Goal: Check status: Check status

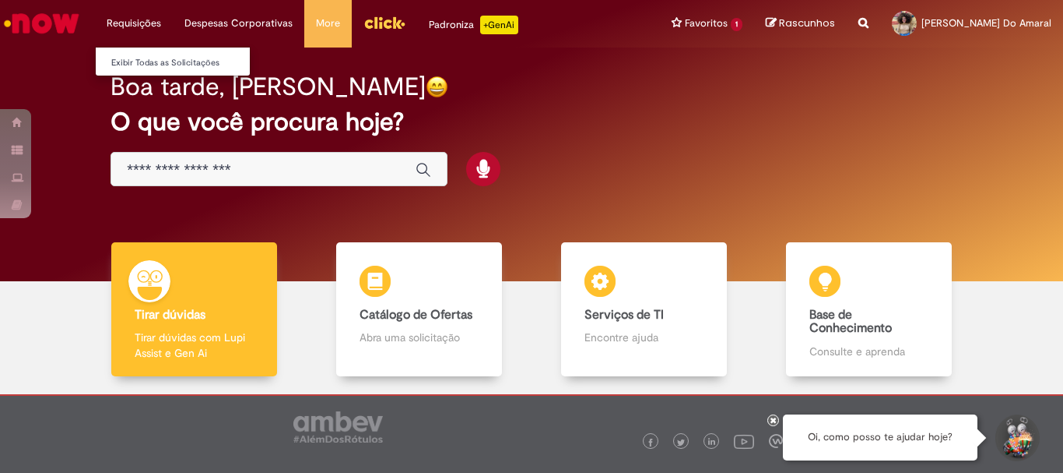
click at [140, 19] on li "Requisições Exibir Todas as Solicitações" at bounding box center [134, 23] width 78 height 47
click at [145, 61] on link "Exibir Todas as Solicitações" at bounding box center [181, 62] width 171 height 17
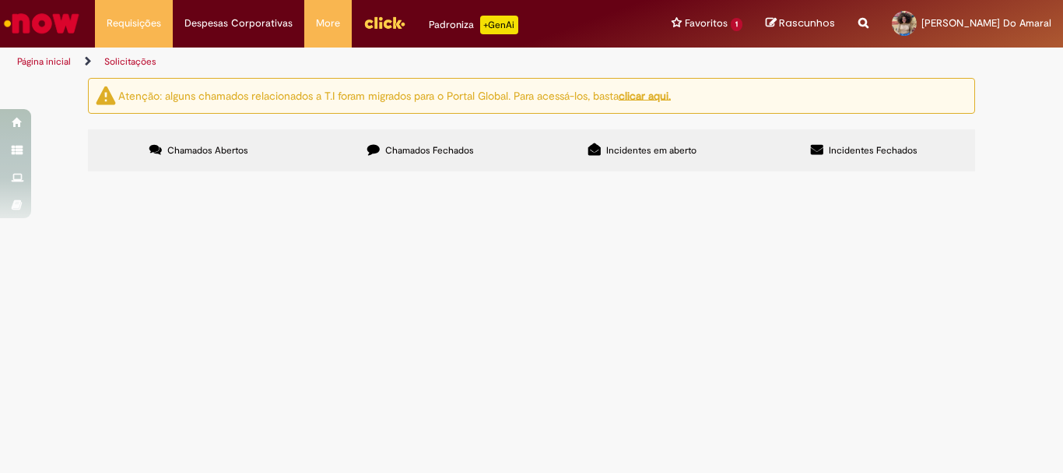
click at [473, 157] on label "Chamados Fechados" at bounding box center [421, 150] width 222 height 42
click at [0, 0] on td at bounding box center [0, 0] width 0 height 0
click at [0, 0] on span "Estou abrindo novamente um chamado para a transferencia de fabrica, sou da Vidr…" at bounding box center [0, 0] width 0 height 0
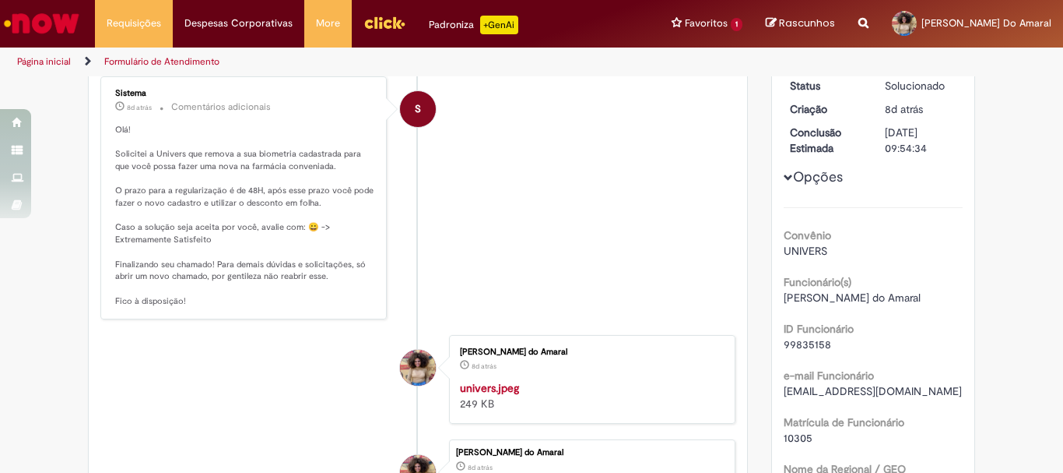
scroll to position [389, 0]
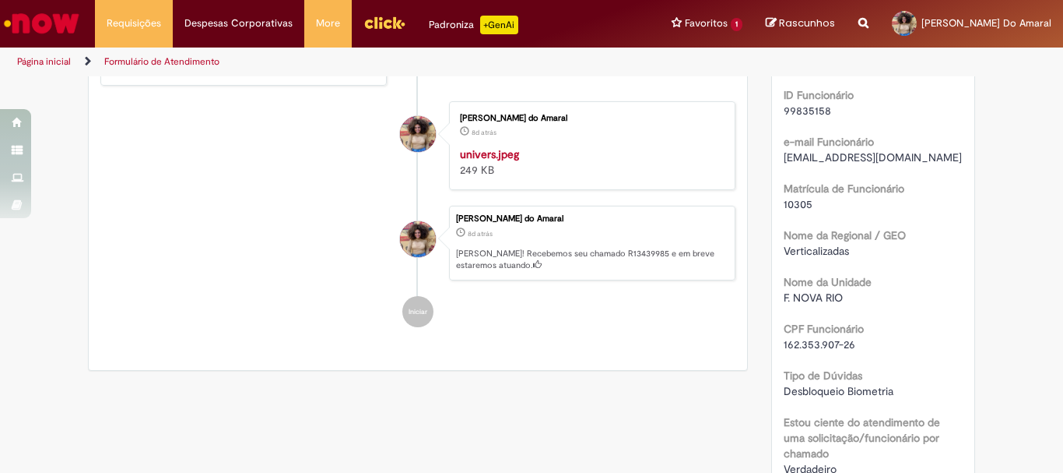
click at [504, 146] on img "Histórico de tíquete" at bounding box center [589, 146] width 259 height 0
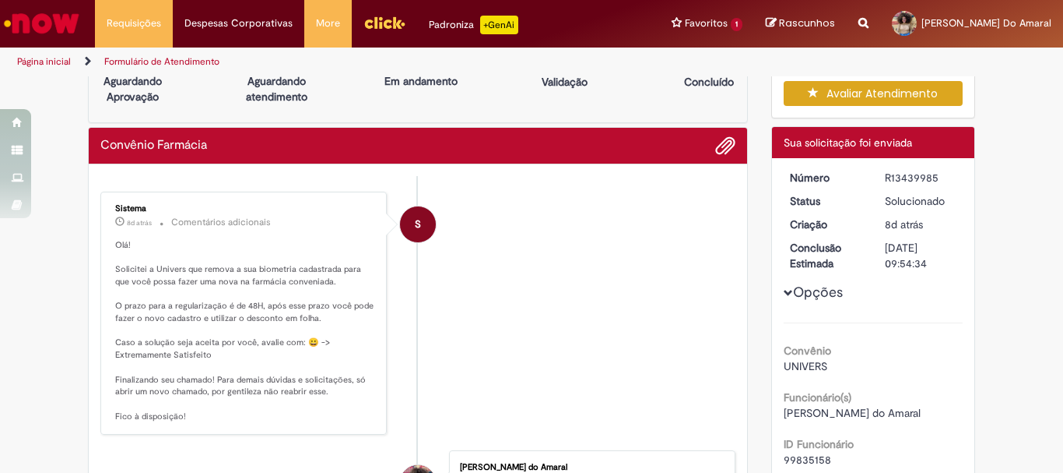
scroll to position [0, 0]
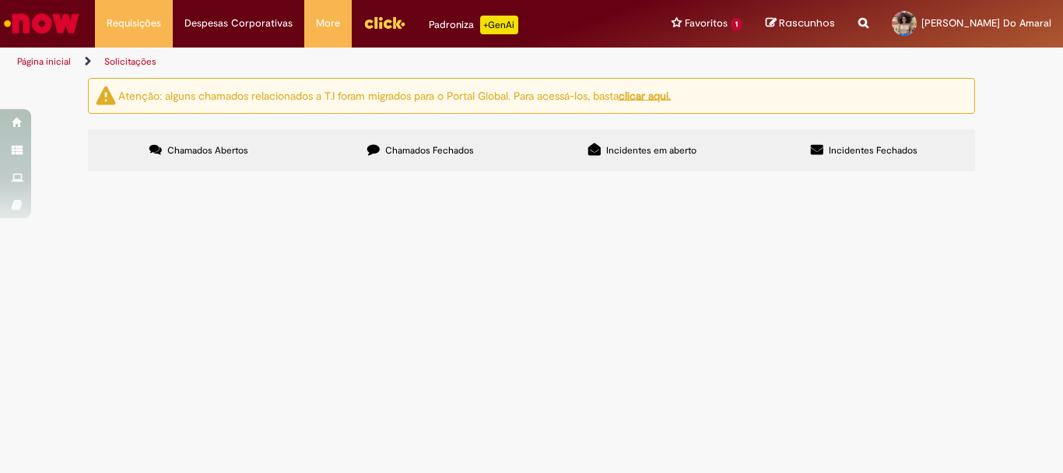
click at [422, 142] on label "Chamados Fechados" at bounding box center [421, 150] width 222 height 42
click at [0, 0] on span "Fui a uma das farmacias cadastrar minha biometria e deu que esta bloqueada. Poi…" at bounding box center [0, 0] width 0 height 0
click at [0, 0] on td at bounding box center [0, 0] width 0 height 0
